Goal: Task Accomplishment & Management: Manage account settings

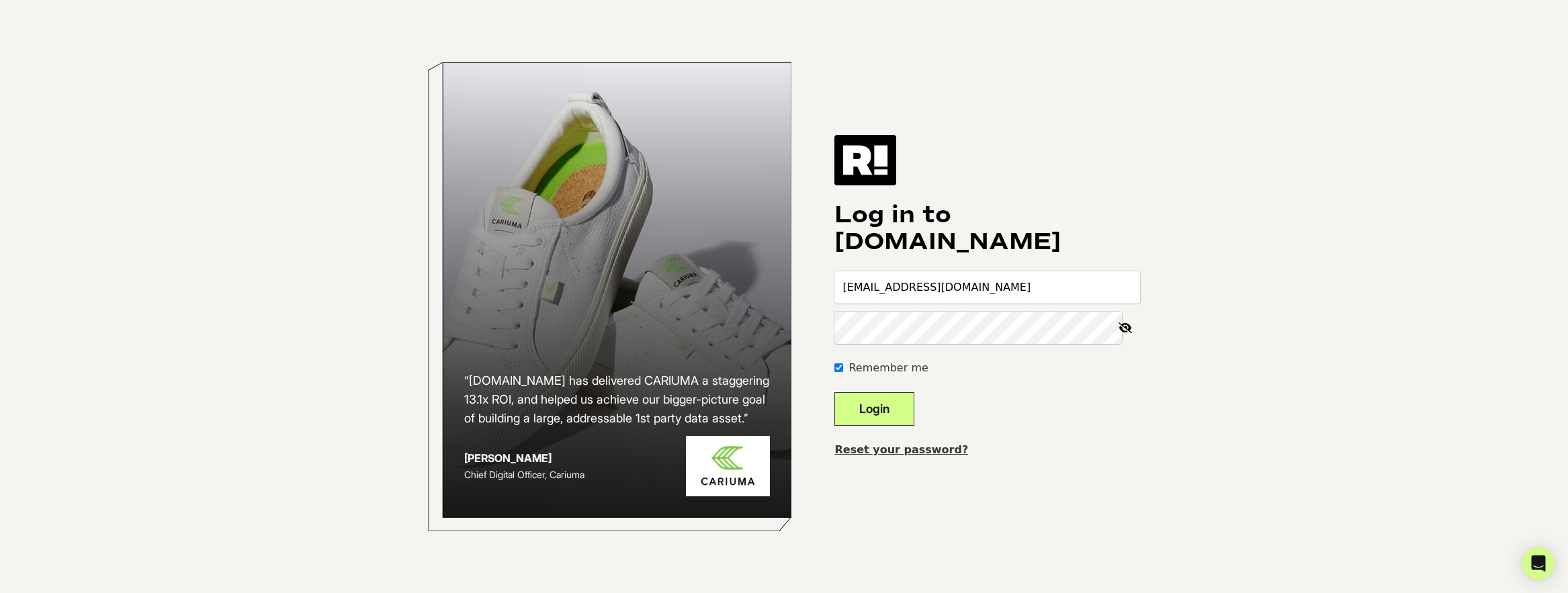
type input "[EMAIL_ADDRESS][DOMAIN_NAME]"
click at [834, 392] on button "Login" at bounding box center [874, 409] width 80 height 33
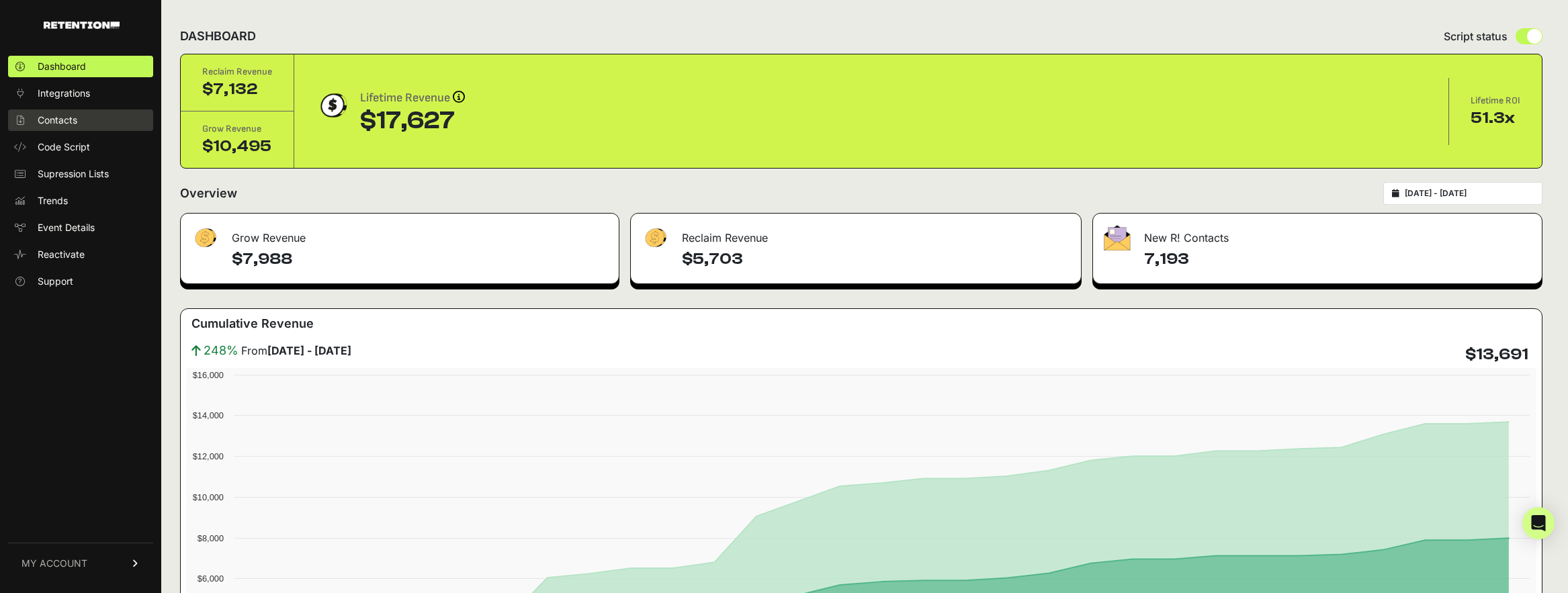
click at [84, 123] on link "Contacts" at bounding box center [80, 120] width 145 height 21
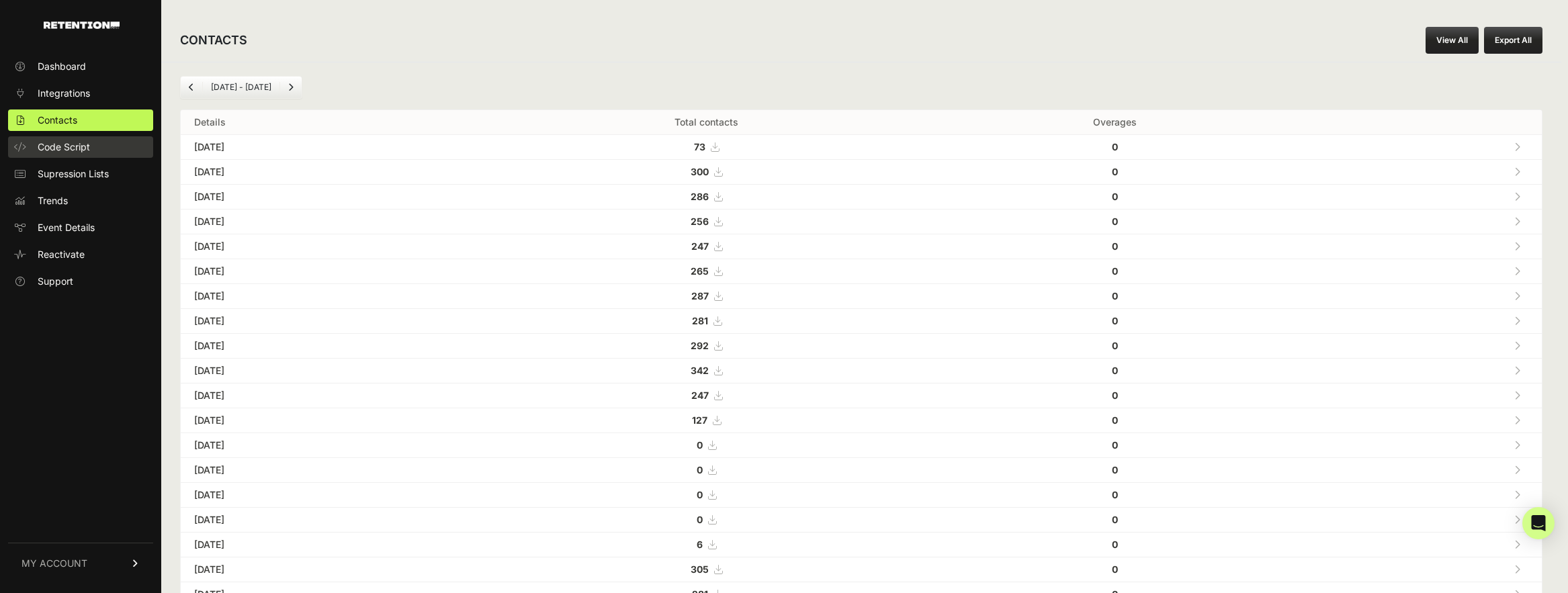
click at [76, 147] on span "Code Script" at bounding box center [64, 147] width 52 height 14
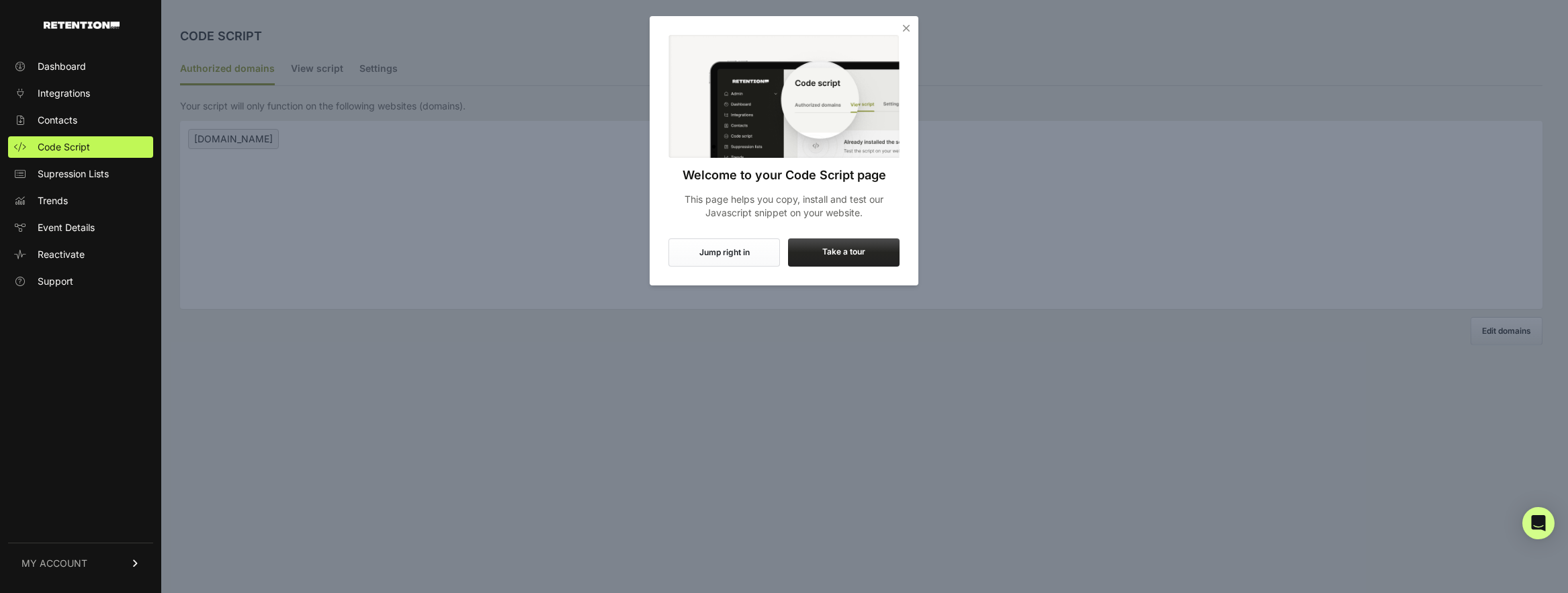
click at [902, 25] on icon "Close" at bounding box center [906, 28] width 14 height 14
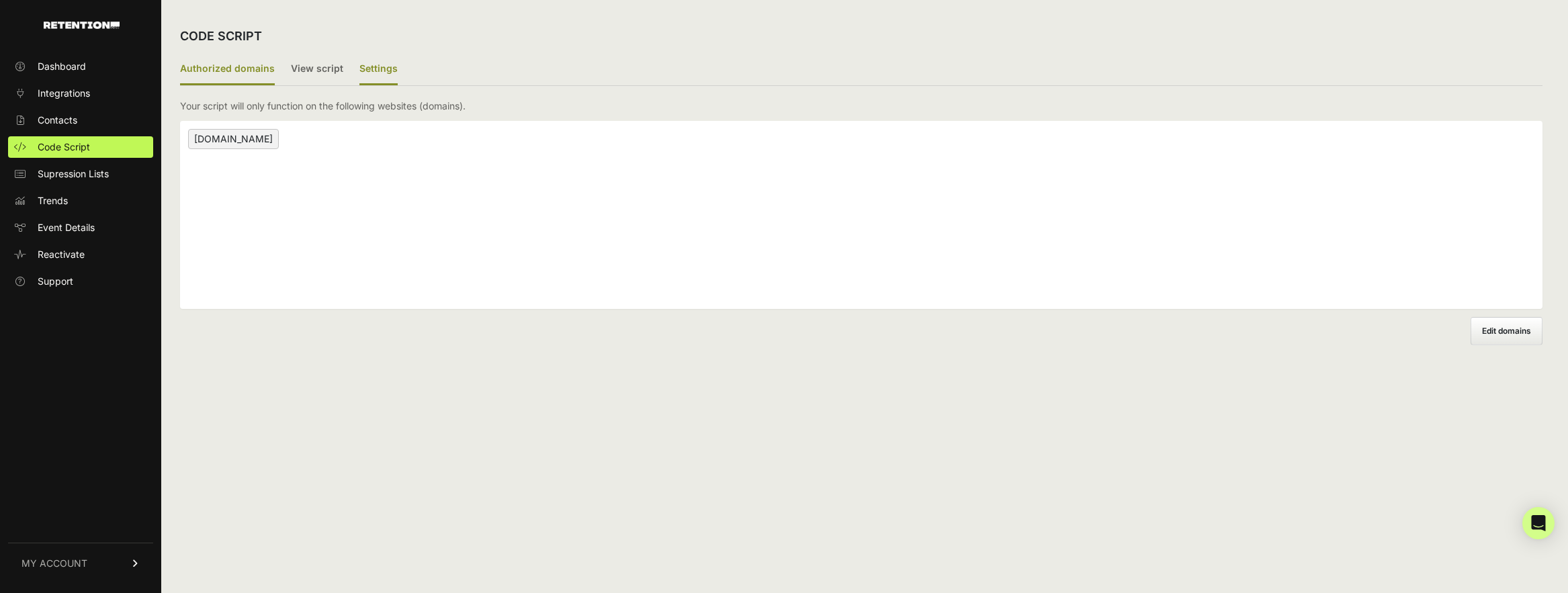
click at [374, 67] on label "Settings" at bounding box center [378, 70] width 38 height 32
click at [0, 0] on input "Settings" at bounding box center [0, 0] width 0 height 0
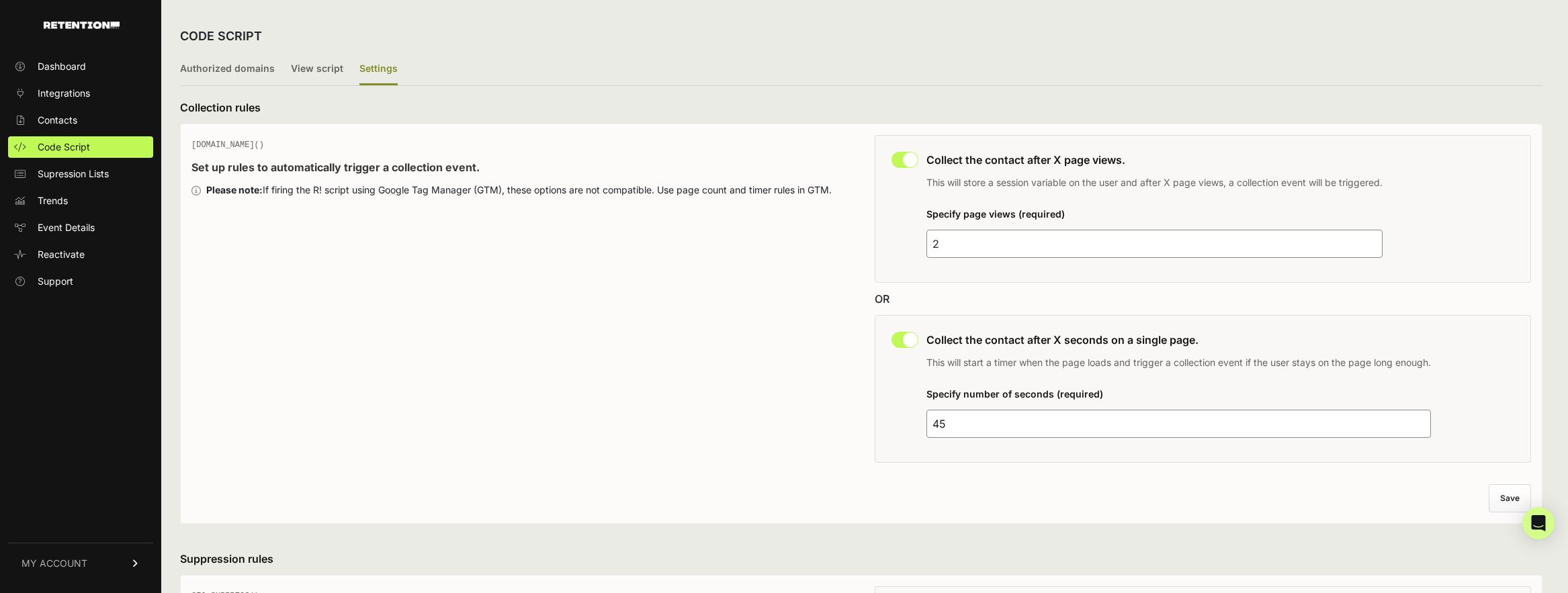
drag, startPoint x: 952, startPoint y: 246, endPoint x: 908, endPoint y: 238, distance: 44.7
click at [908, 238] on div "This collection rule must be disabled in order to use Grow IQ. Collect the cont…" at bounding box center [1202, 209] width 656 height 148
type input "1"
drag, startPoint x: 1502, startPoint y: 491, endPoint x: 1446, endPoint y: 475, distance: 58.2
click at [1501, 490] on button "Save" at bounding box center [1511, 498] width 41 height 27
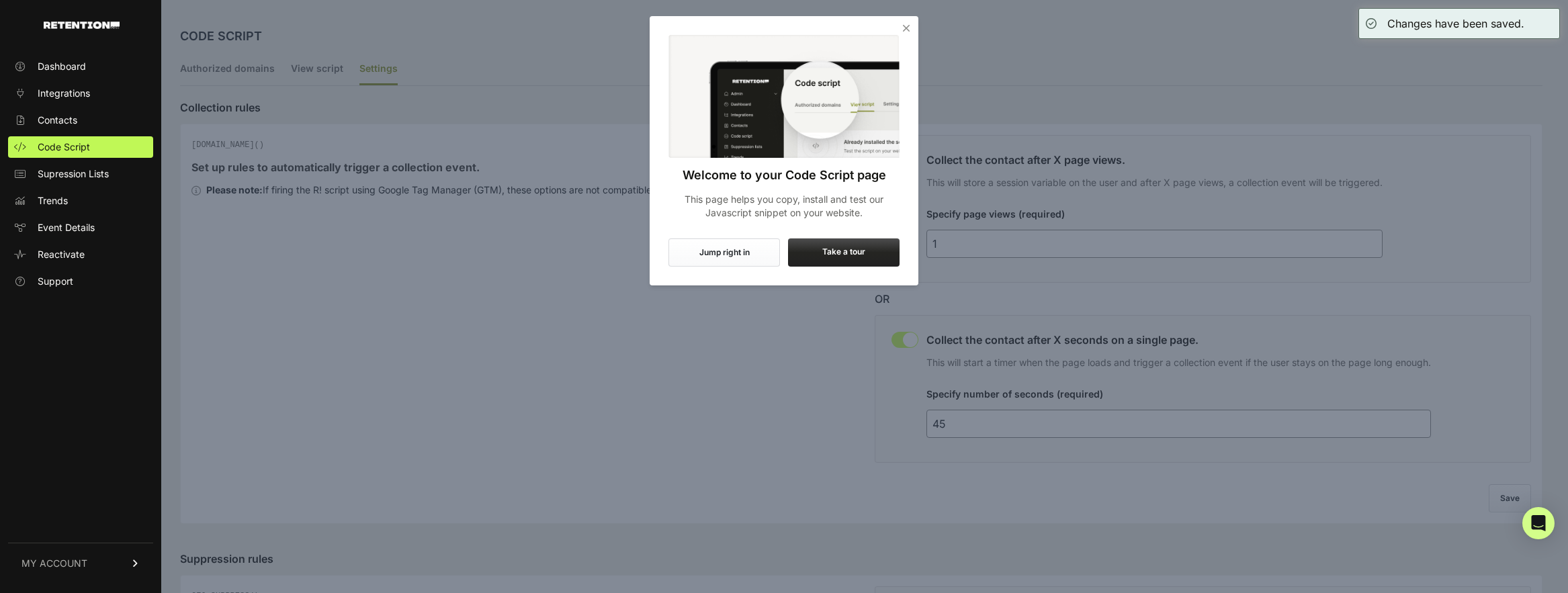
click at [903, 25] on icon "Close" at bounding box center [906, 28] width 14 height 14
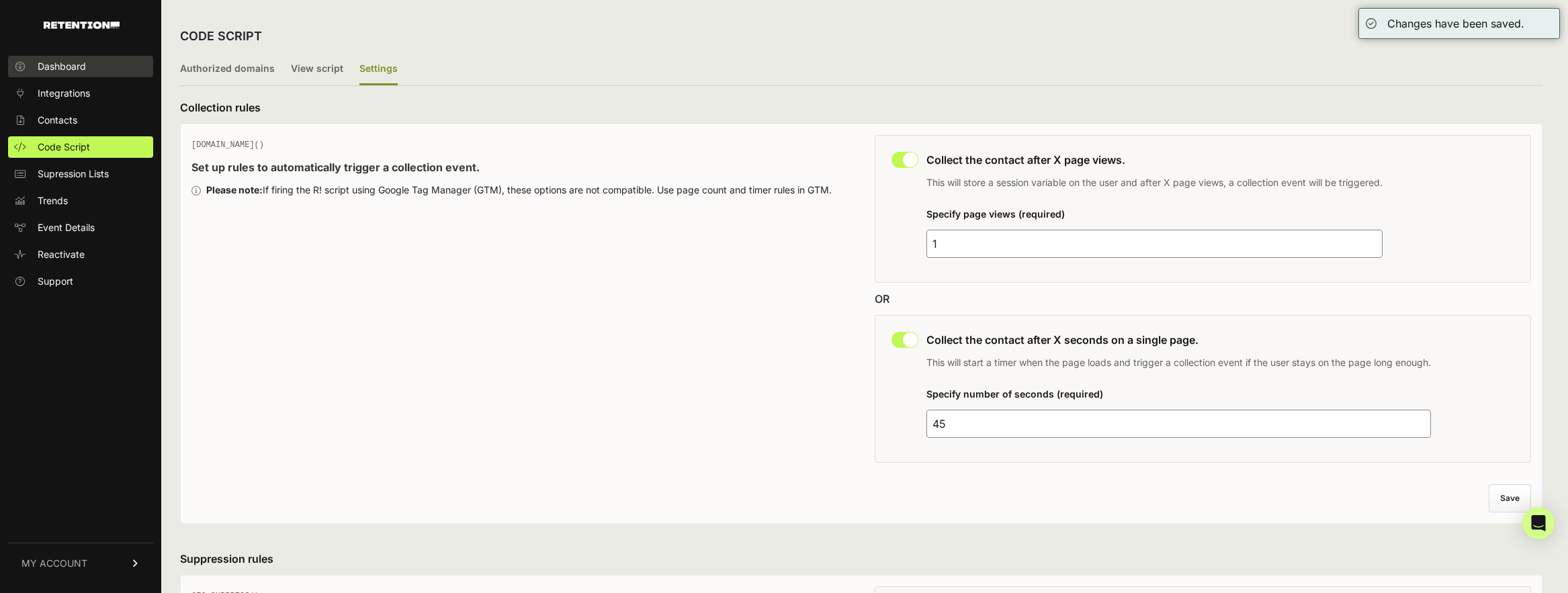
click at [43, 60] on span "Dashboard" at bounding box center [61, 66] width 49 height 14
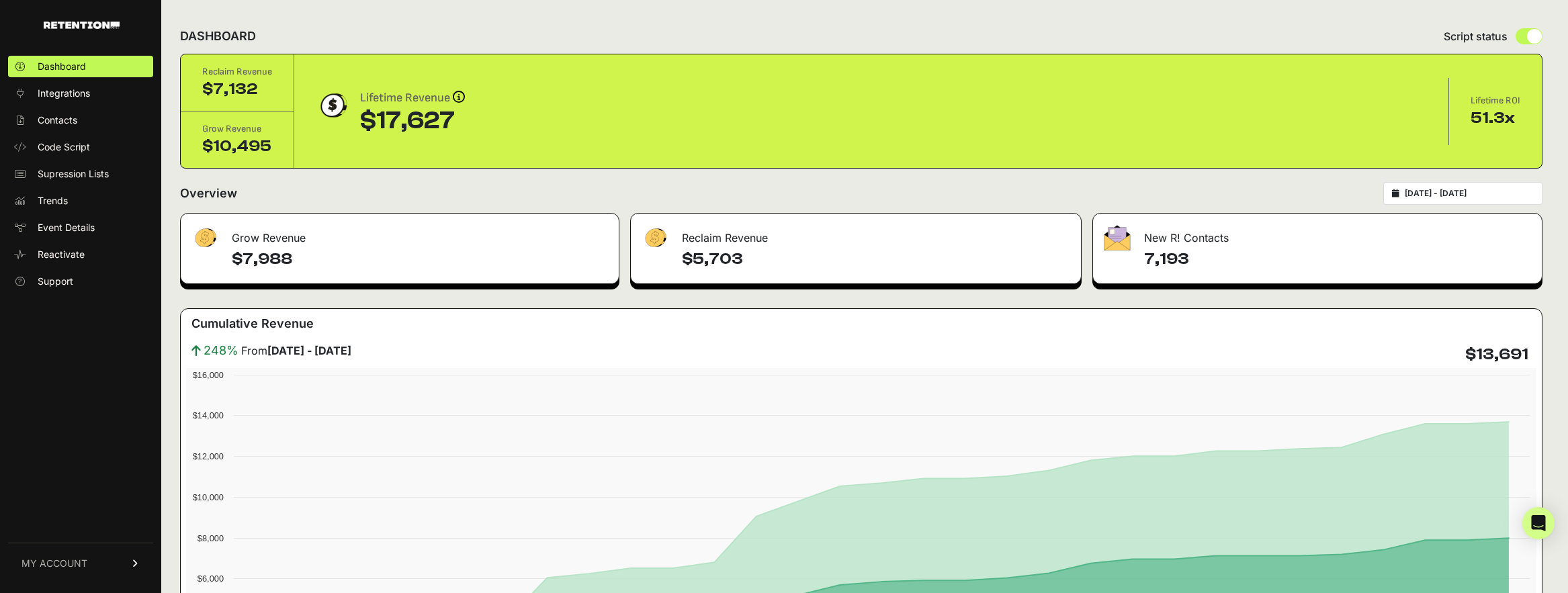
click at [1152, 260] on h4 "7,193" at bounding box center [1337, 259] width 387 height 21
click at [68, 87] on span "Integrations" at bounding box center [64, 93] width 52 height 14
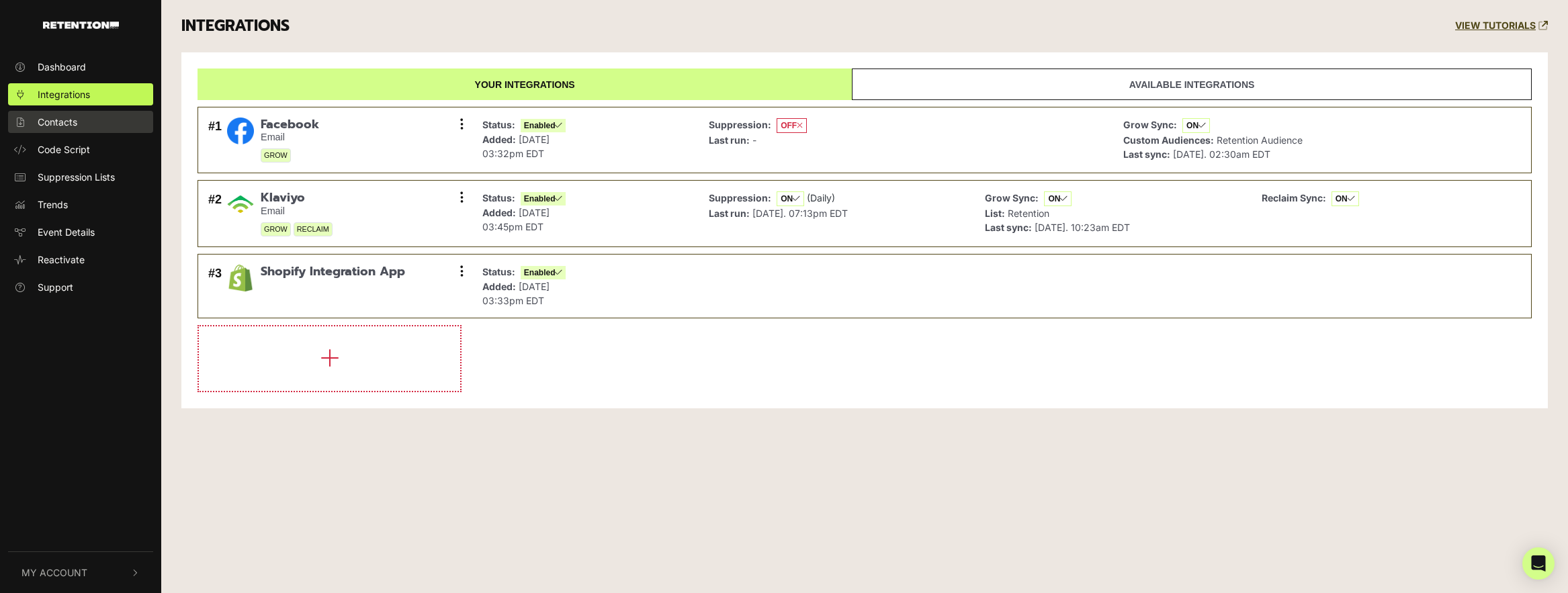
click at [52, 120] on span "Contacts" at bounding box center [57, 122] width 40 height 14
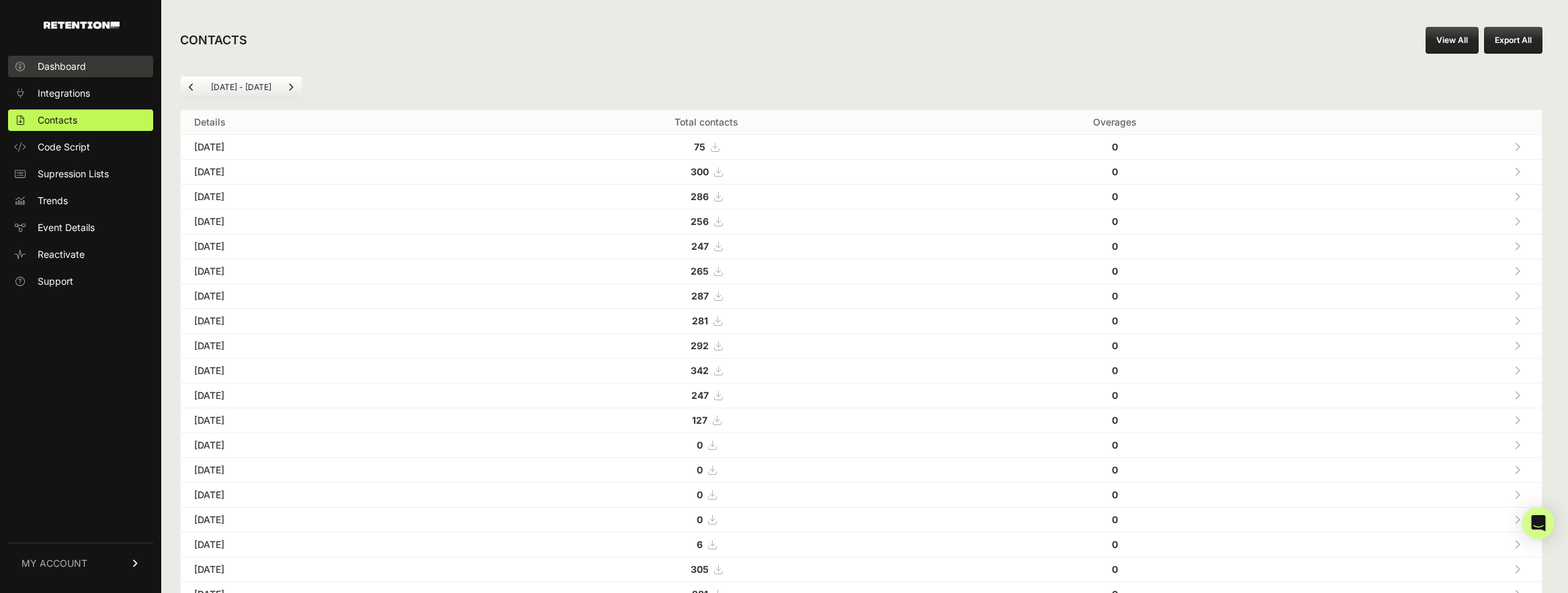
click at [67, 57] on link "Dashboard" at bounding box center [80, 66] width 145 height 21
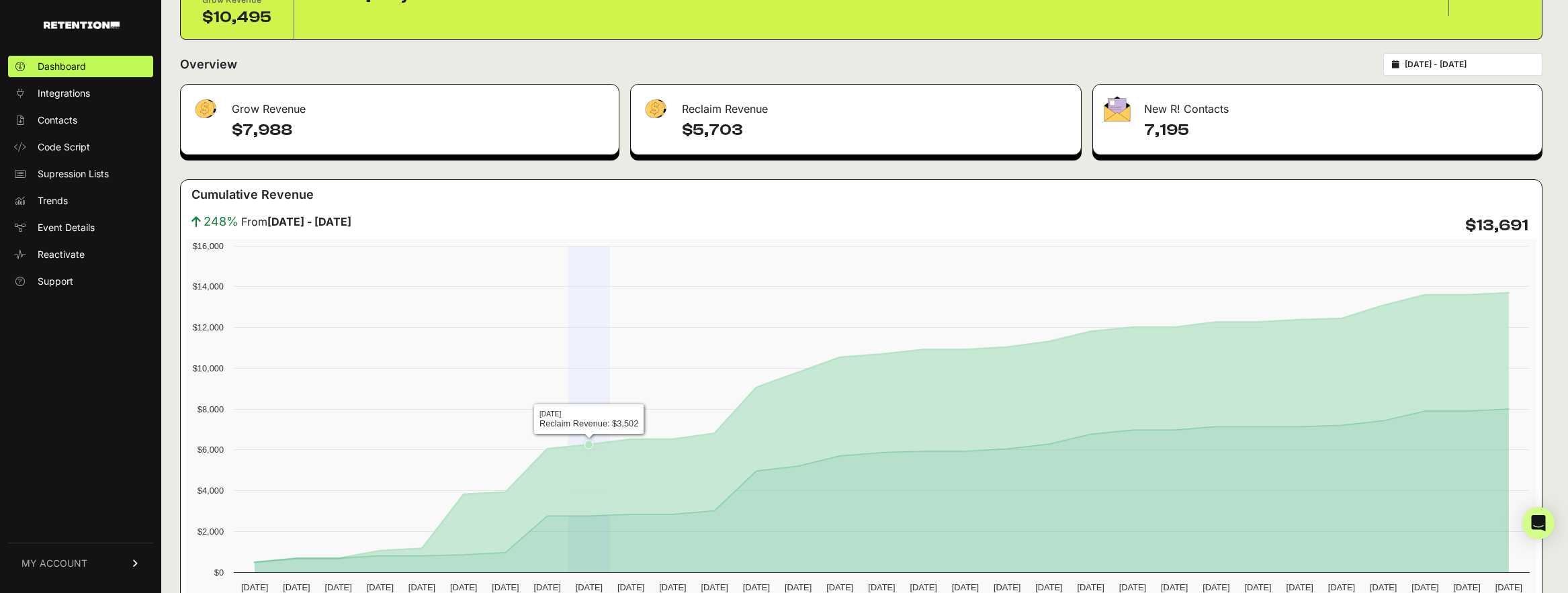
scroll to position [155, 0]
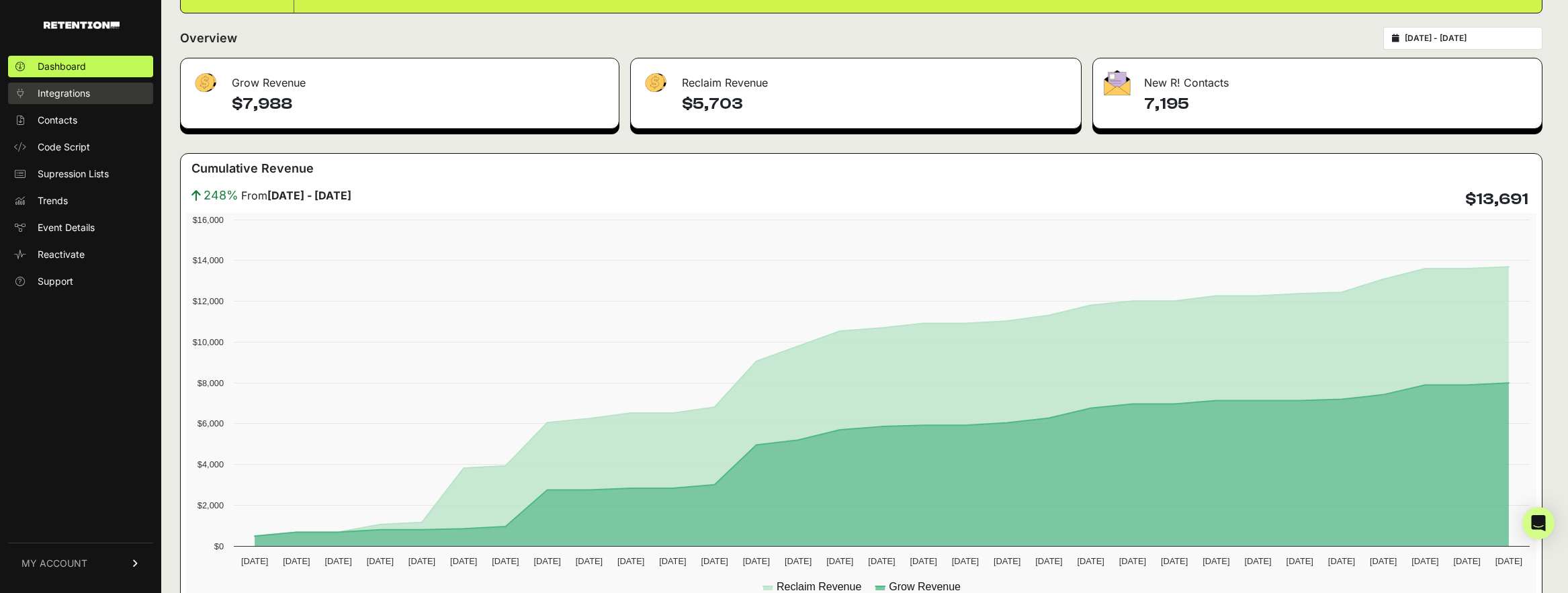
click at [71, 93] on span "Integrations" at bounding box center [64, 93] width 52 height 14
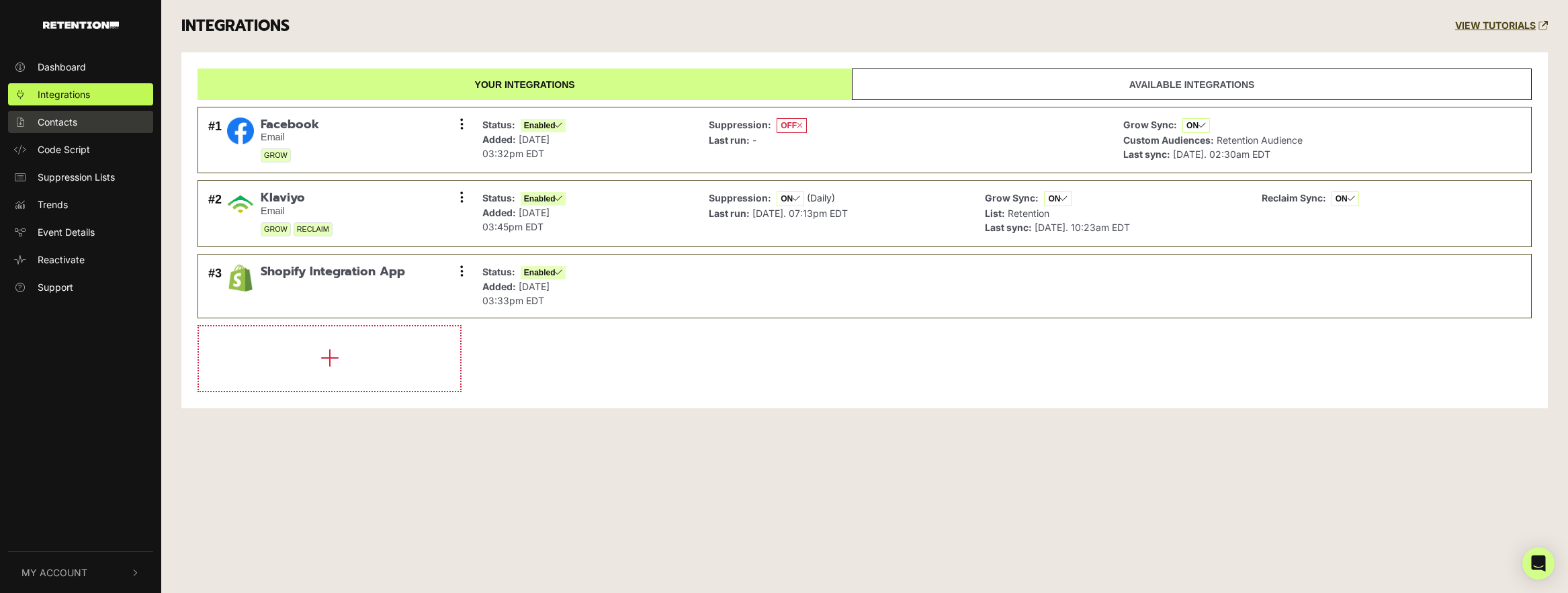
click at [75, 125] on span "Contacts" at bounding box center [57, 122] width 40 height 14
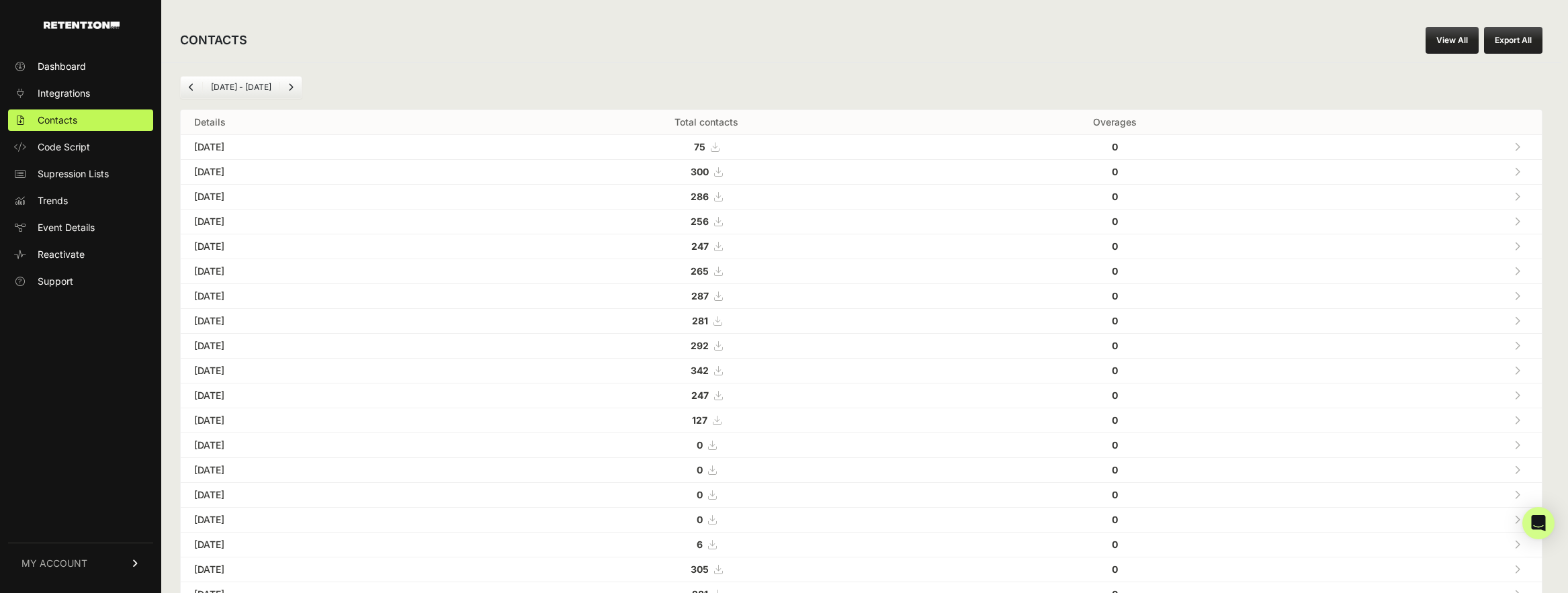
click at [192, 88] on icon "Previous" at bounding box center [191, 87] width 6 height 8
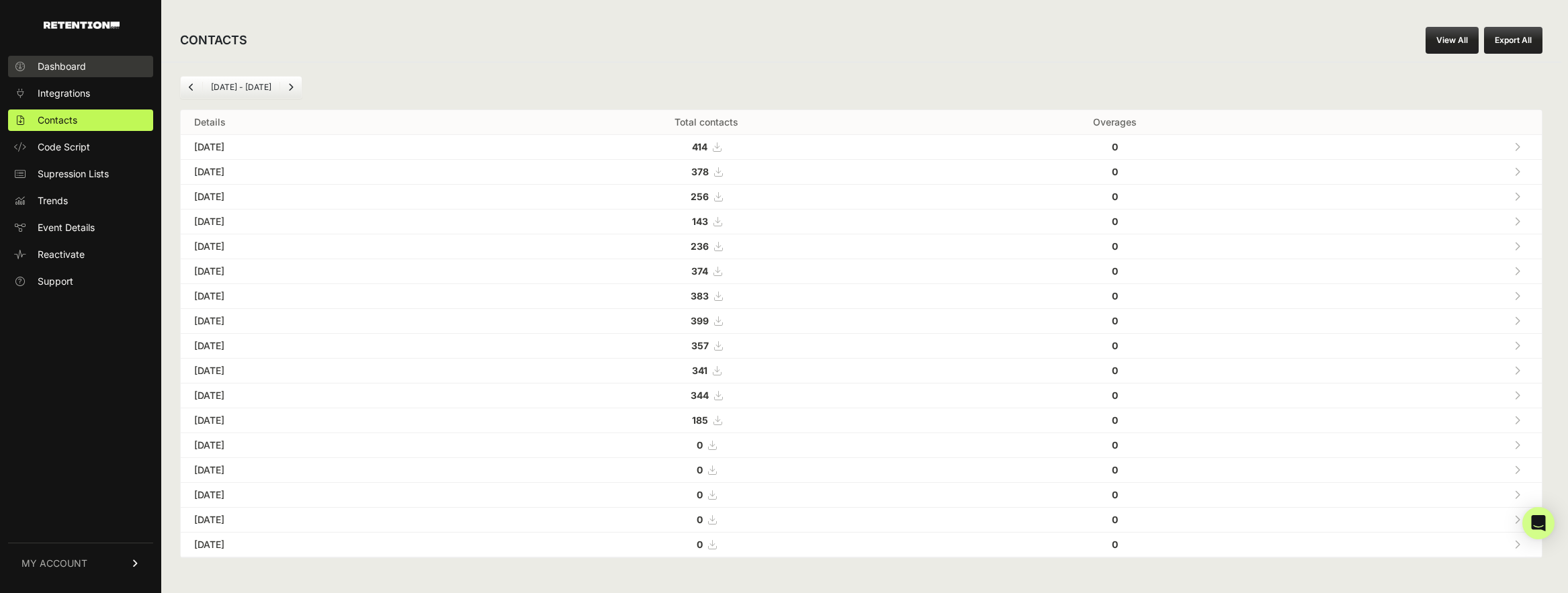
click at [41, 68] on span "Dashboard" at bounding box center [61, 66] width 49 height 14
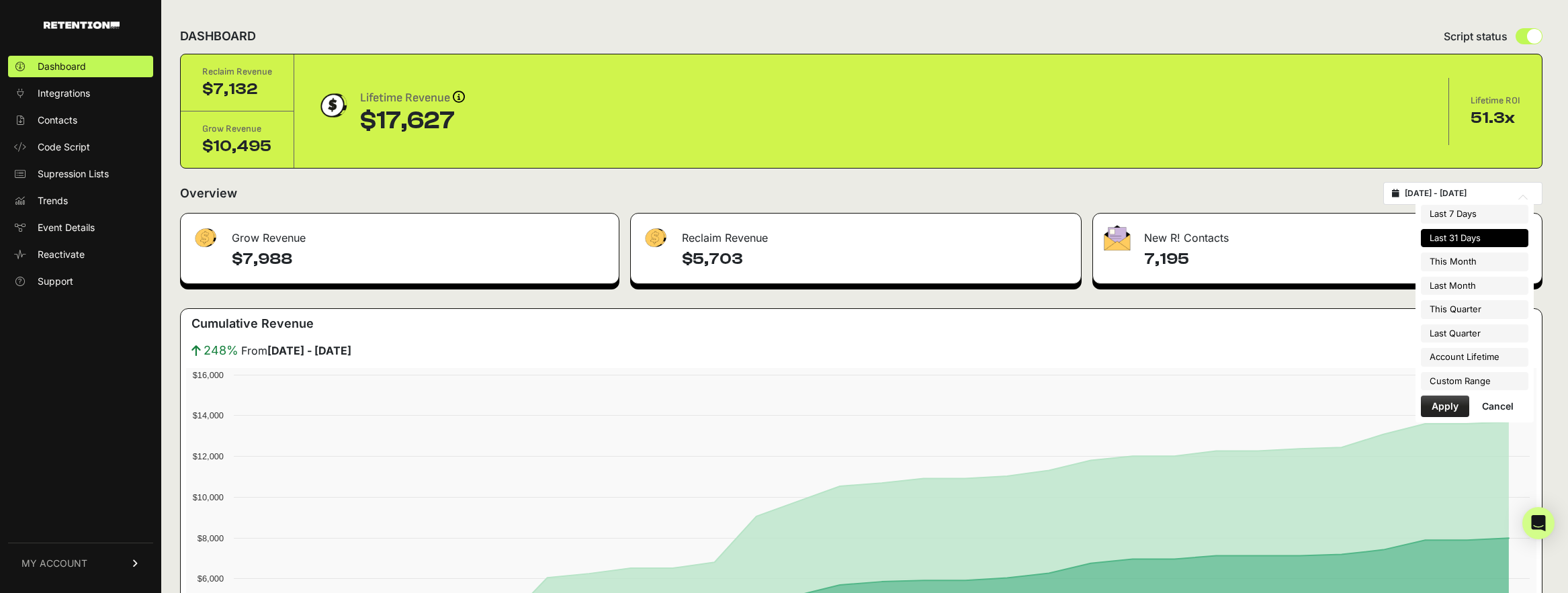
click at [1507, 188] on input "2025-07-27 - 2025-08-26" at bounding box center [1469, 194] width 129 height 11
click at [1465, 258] on li "This Month" at bounding box center [1474, 262] width 107 height 19
type input "2025-08-01 - 2025-08-31"
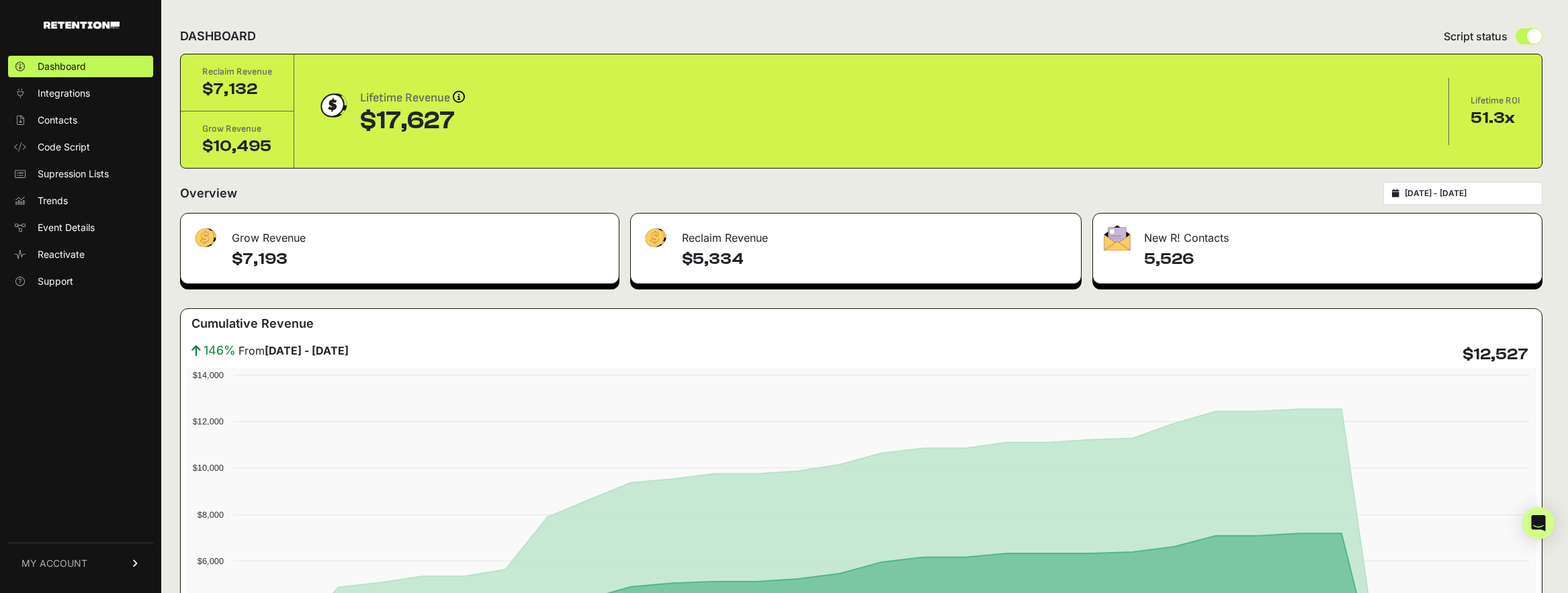
click at [1495, 198] on input "[DATE] - [DATE]" at bounding box center [1469, 194] width 129 height 11
click at [1269, 302] on div "Grow Revenue $7,193 Reclaim Revenue $5,334 New R! Contacts 5,526 Cumulative Rev…" at bounding box center [860, 490] width 1362 height 556
click at [58, 121] on span "Contacts" at bounding box center [57, 120] width 40 height 14
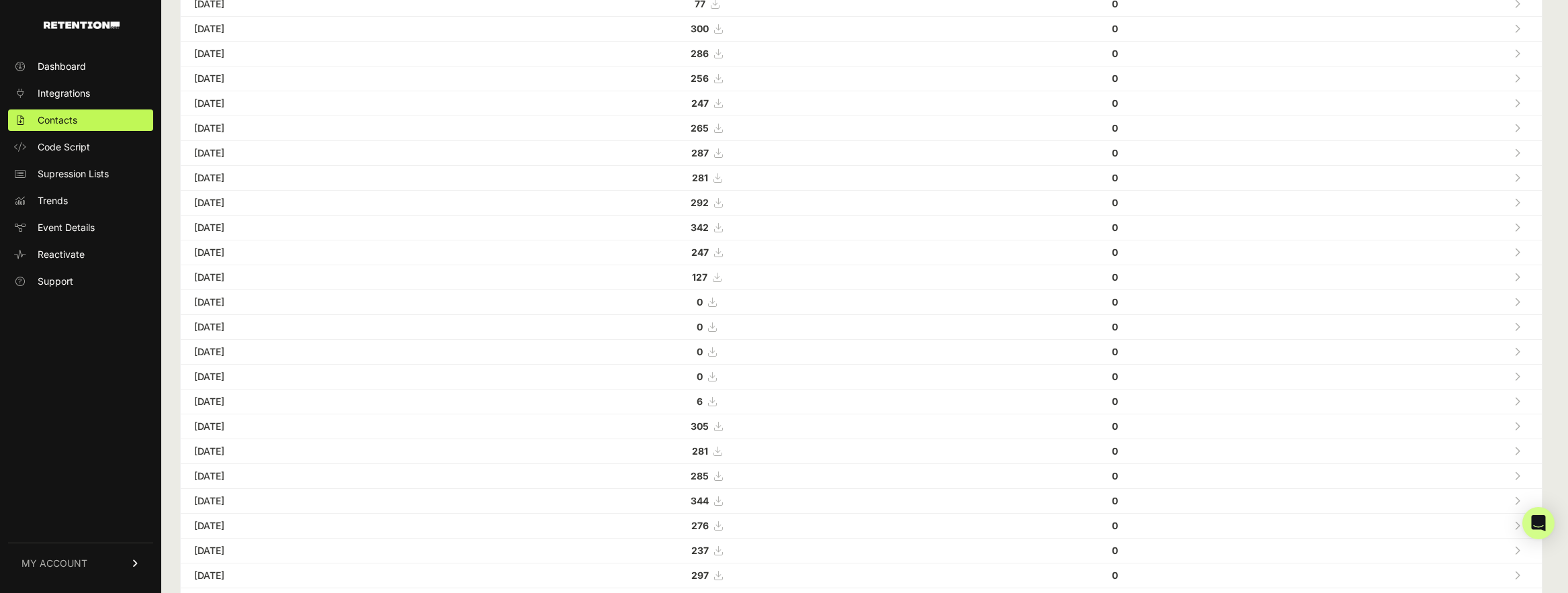
scroll to position [157, 0]
